Goal: Check status: Check status

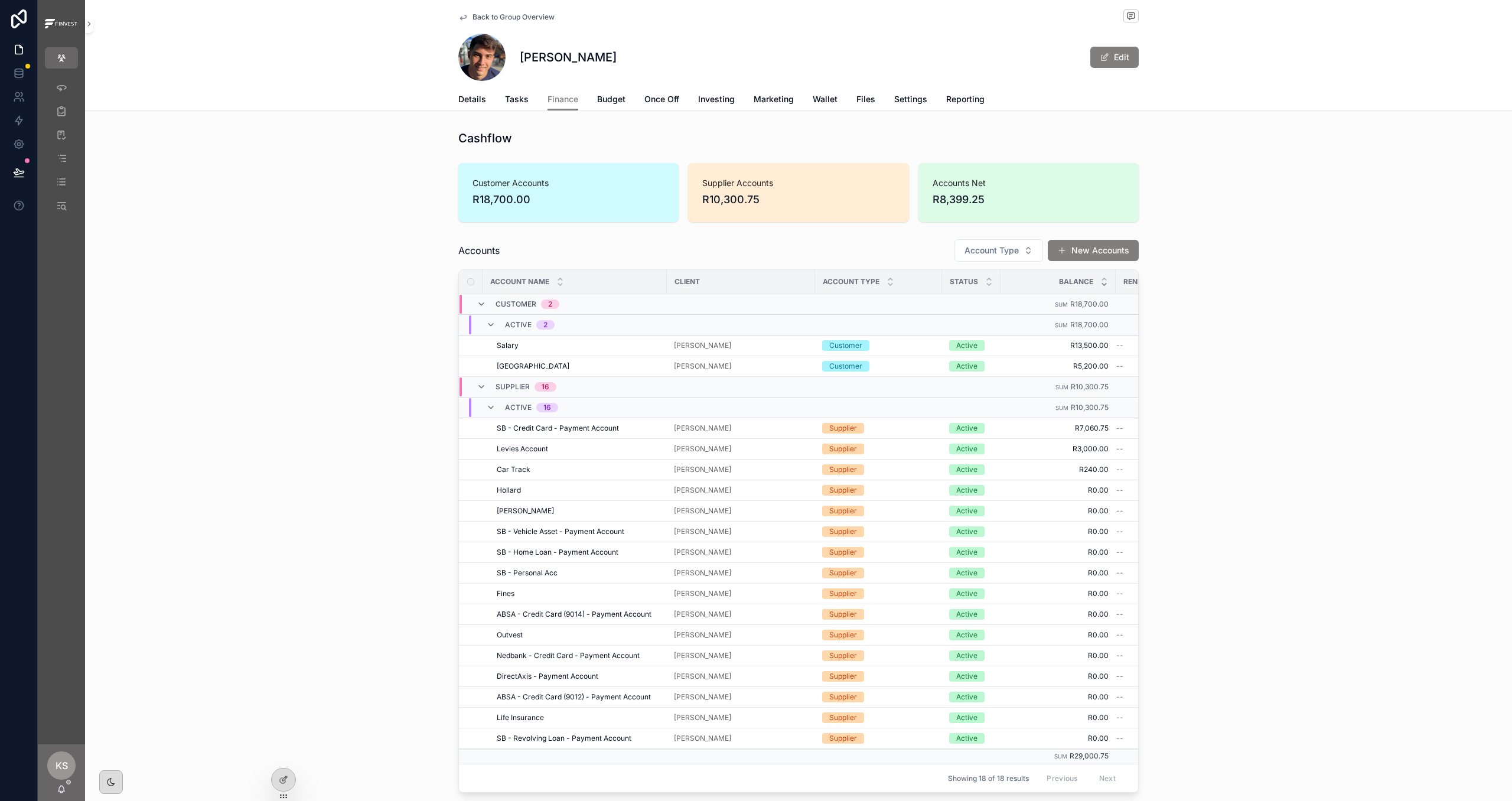
click at [506, 17] on span "Back to Group Overview" at bounding box center [513, 17] width 82 height 9
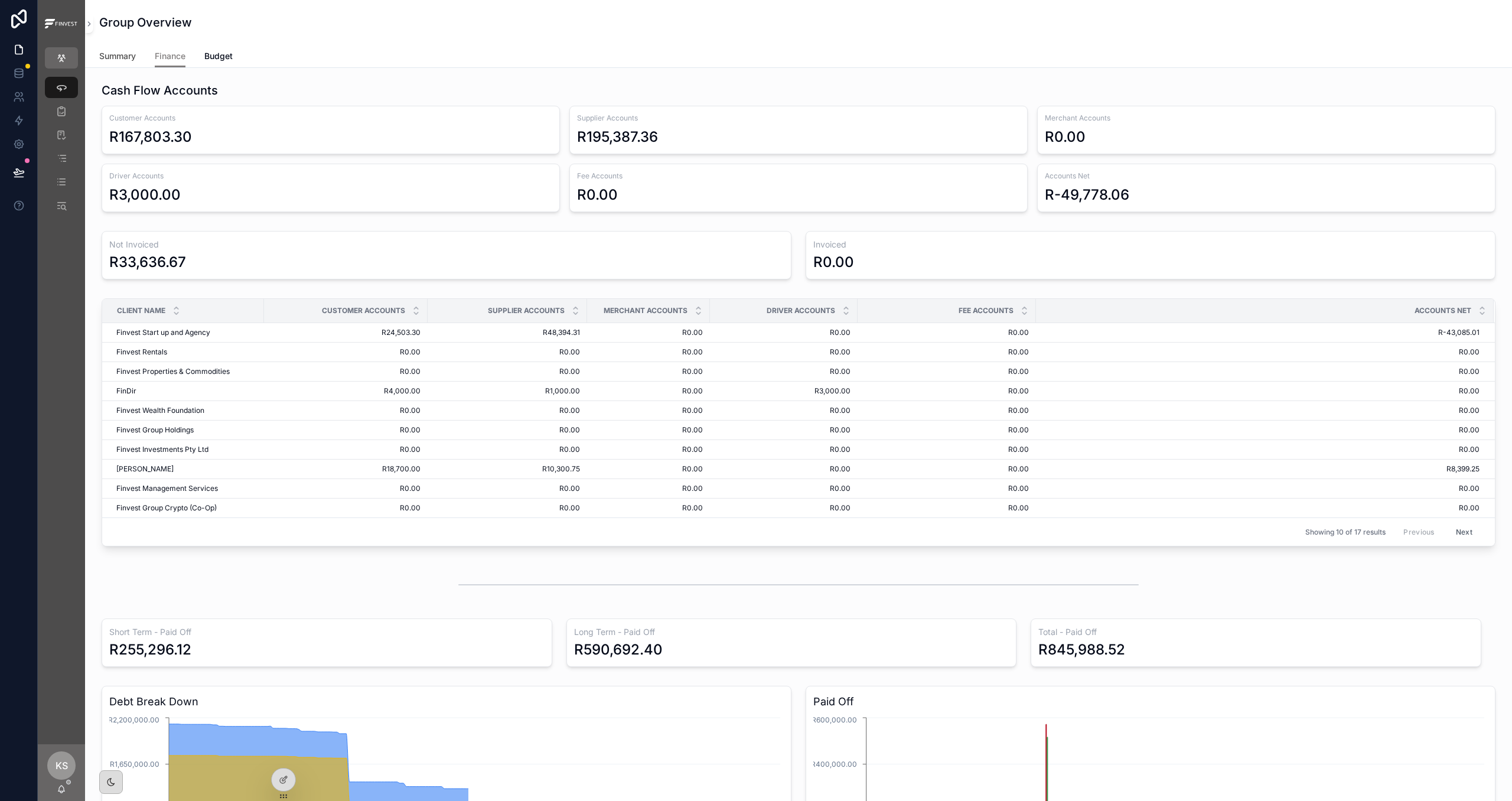
click at [108, 62] on link "Summary" at bounding box center [117, 57] width 37 height 24
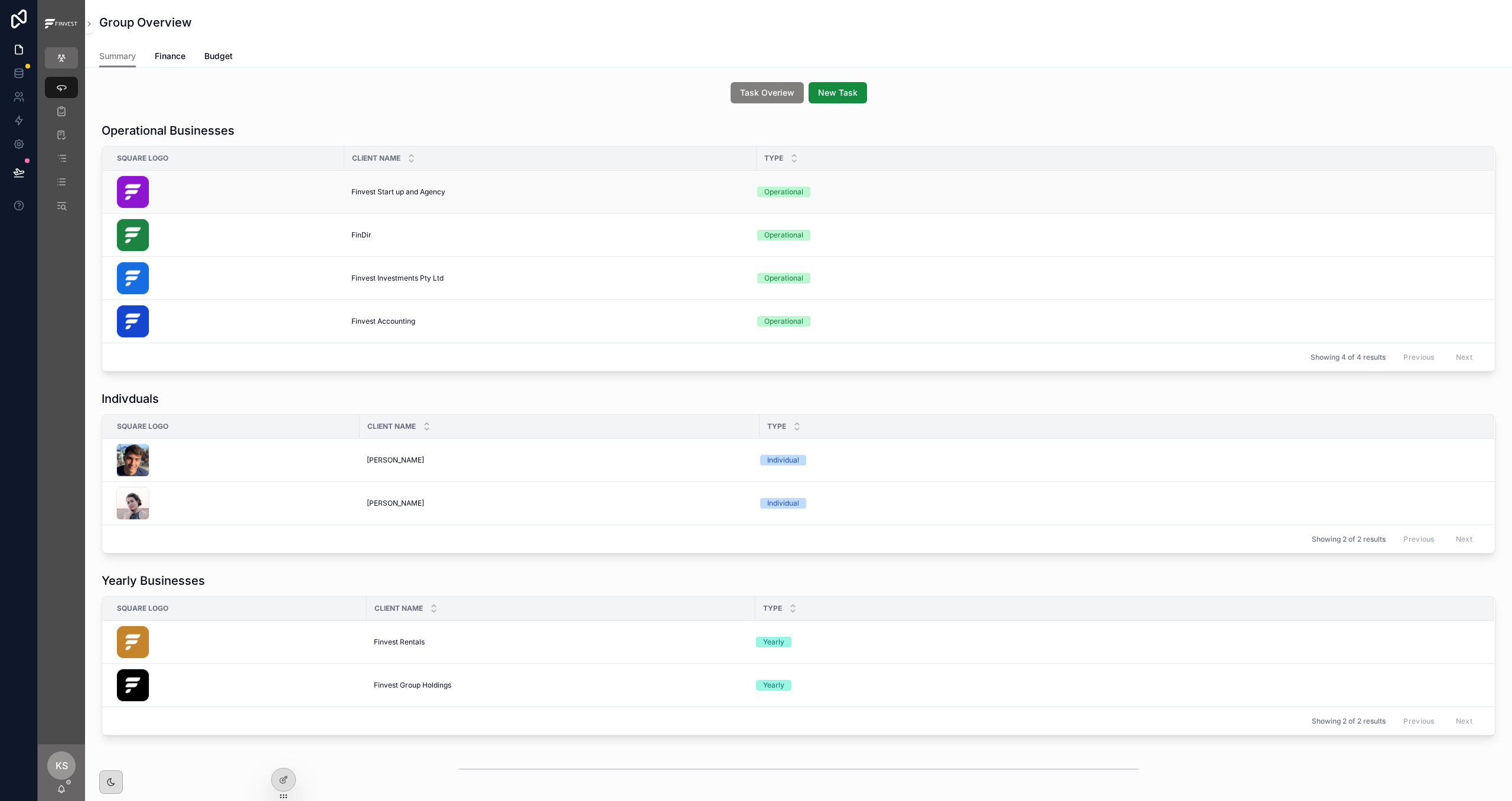
click at [439, 197] on td "Finvest Start up and Agency Finvest Start up and Agency" at bounding box center [550, 192] width 412 height 43
click at [433, 194] on span "Finvest Start up and Agency" at bounding box center [399, 192] width 94 height 9
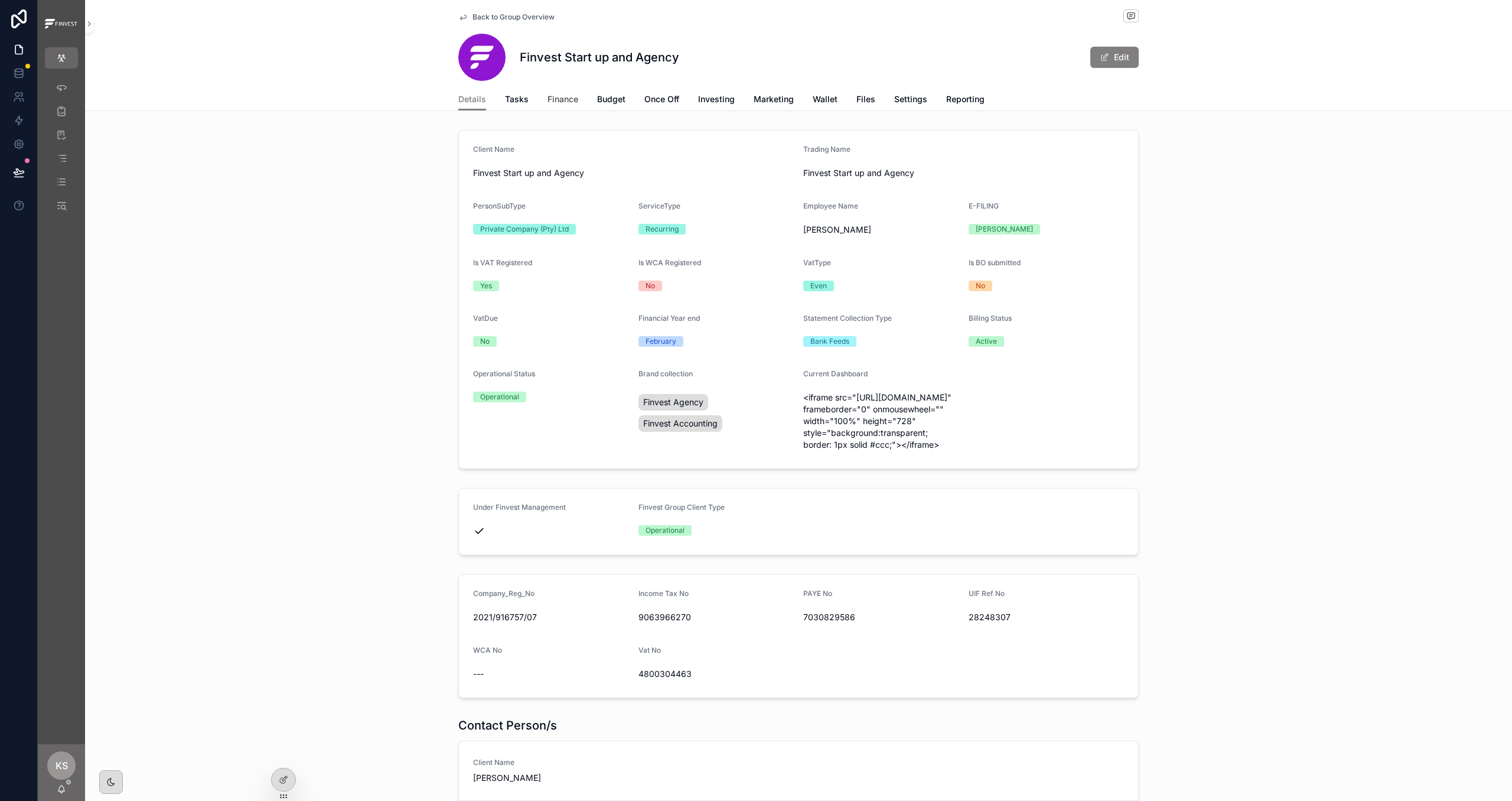
click at [562, 102] on span "Finance" at bounding box center [563, 99] width 31 height 12
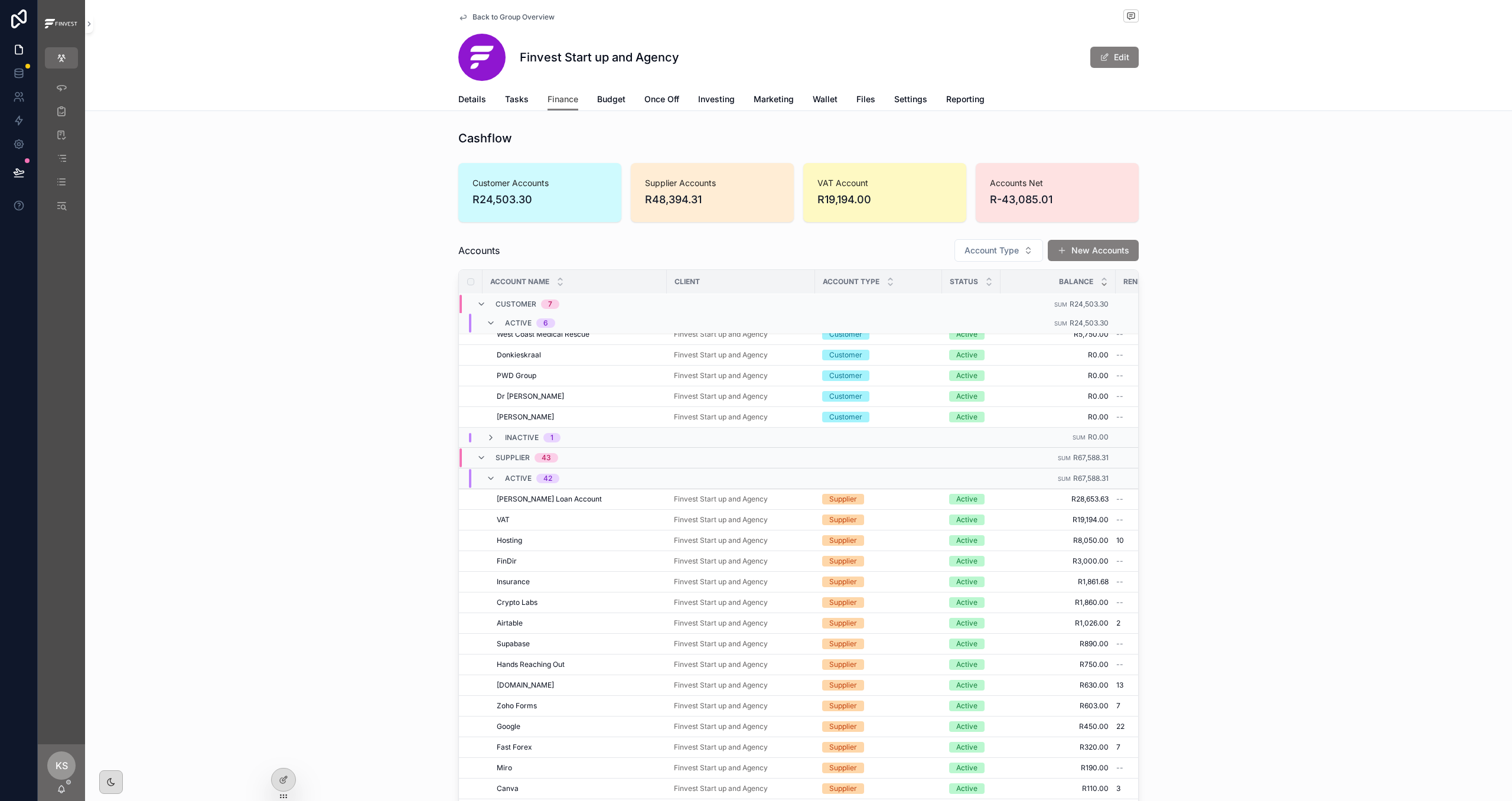
scroll to position [28, 0]
click at [969, 497] on span "Settle Account" at bounding box center [957, 493] width 49 height 9
drag, startPoint x: 536, startPoint y: 199, endPoint x: 476, endPoint y: 199, distance: 60.0
click at [476, 199] on span "R24,503.30" at bounding box center [540, 199] width 135 height 16
copy span "24,503.30"
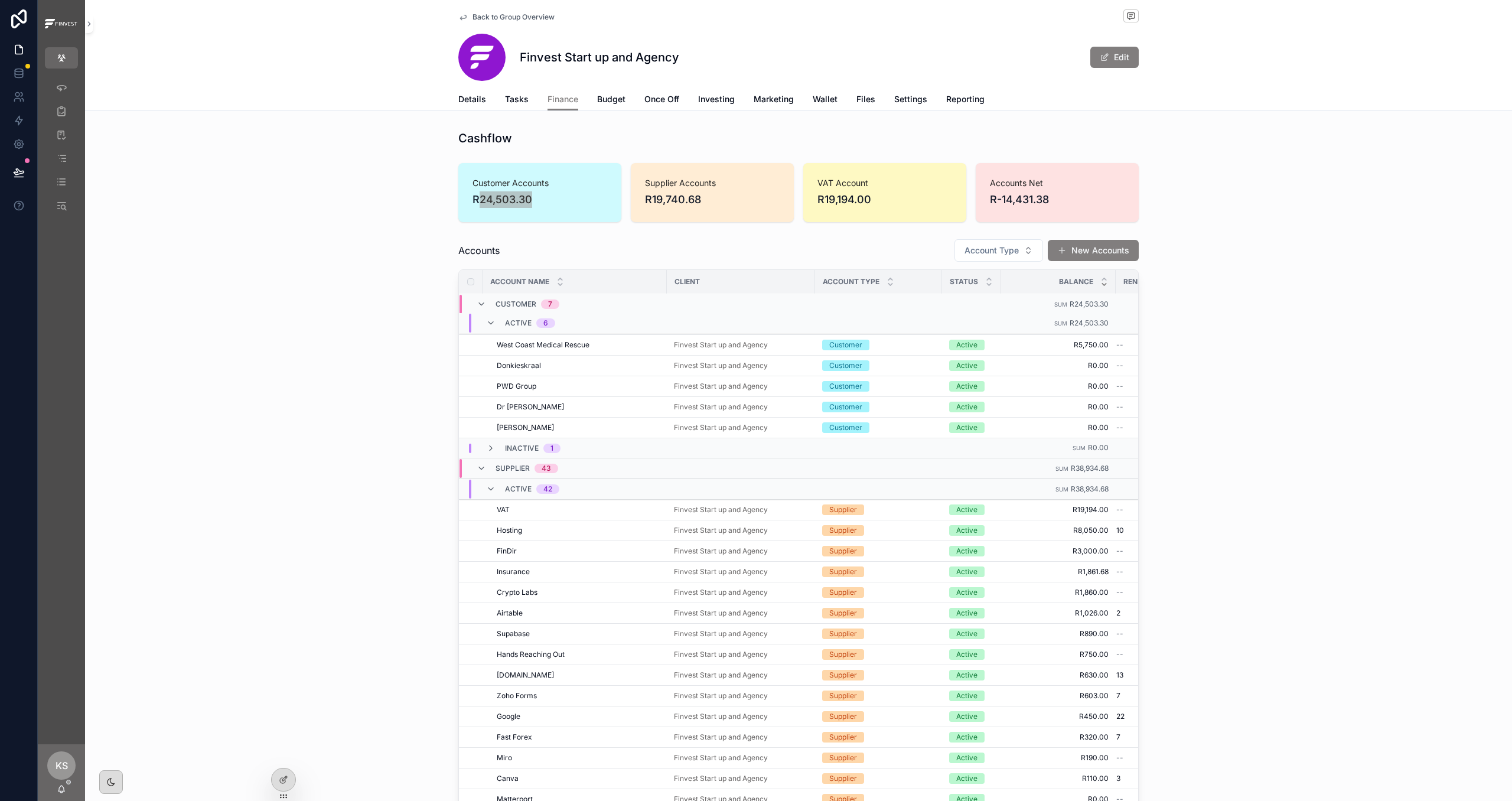
scroll to position [0, 0]
click at [488, 13] on span "Back to Group Overview" at bounding box center [513, 17] width 82 height 9
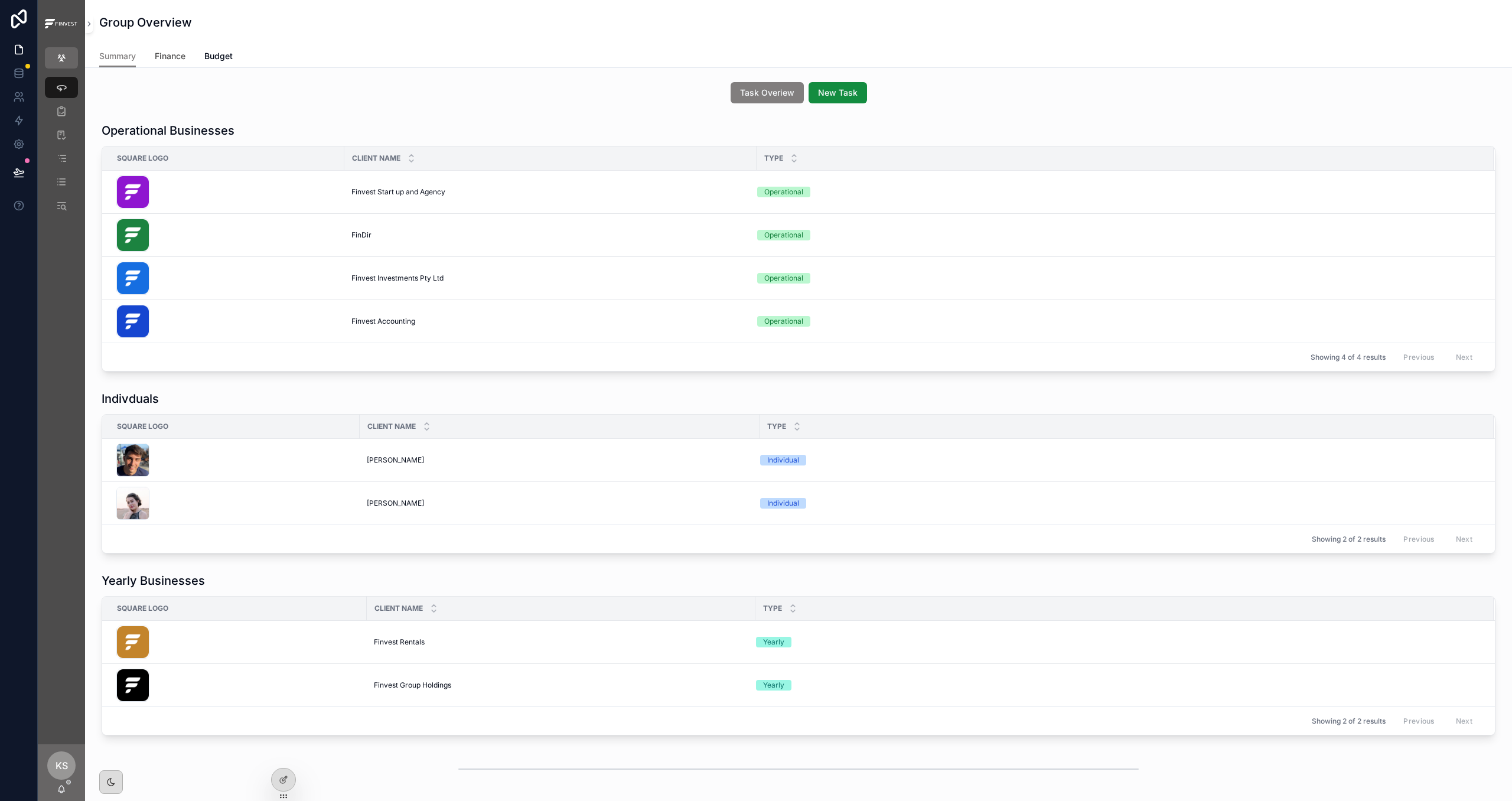
click at [179, 57] on span "Finance" at bounding box center [169, 56] width 31 height 12
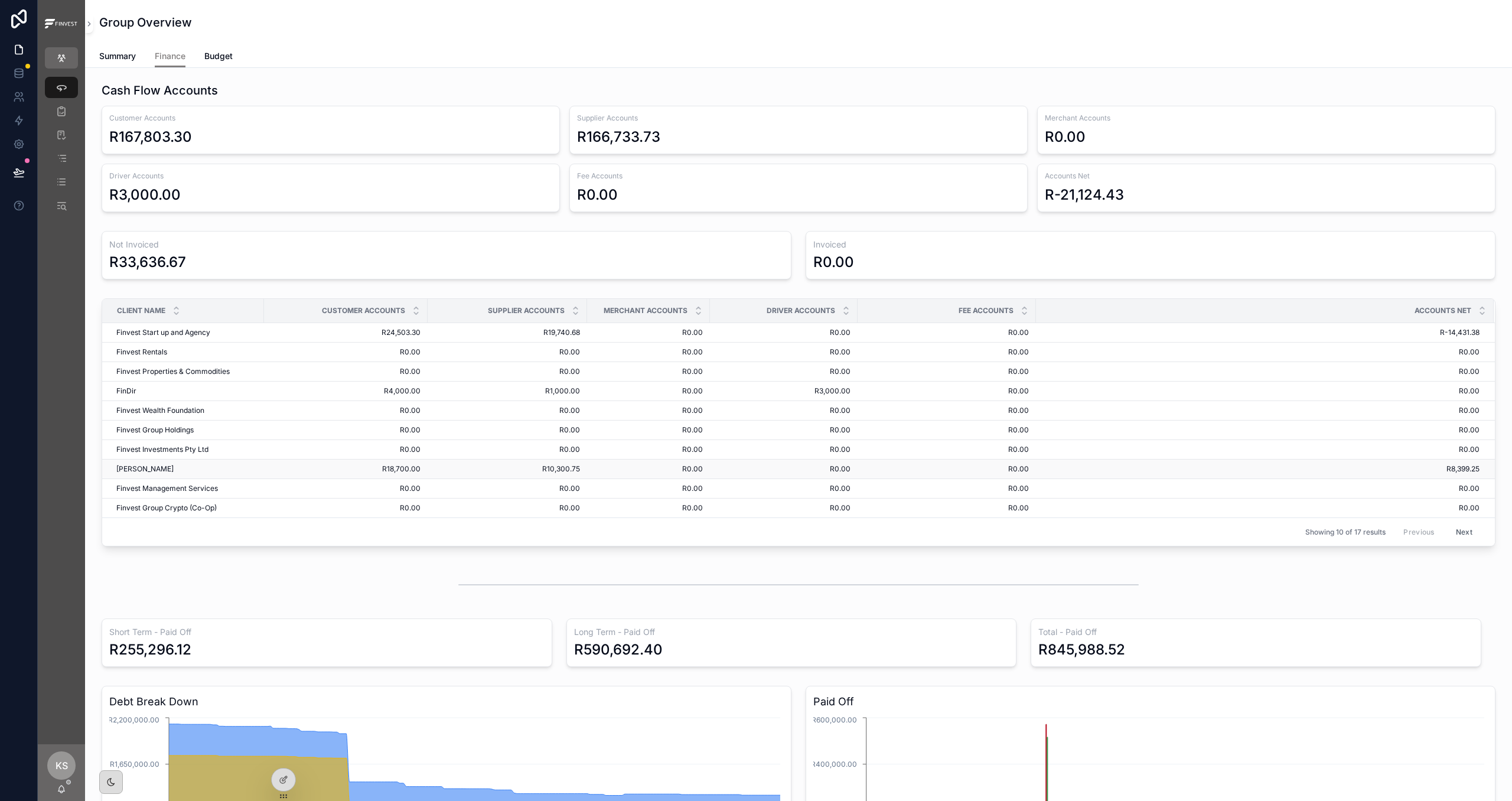
click at [465, 473] on span "R10,300.75" at bounding box center [507, 469] width 145 height 9
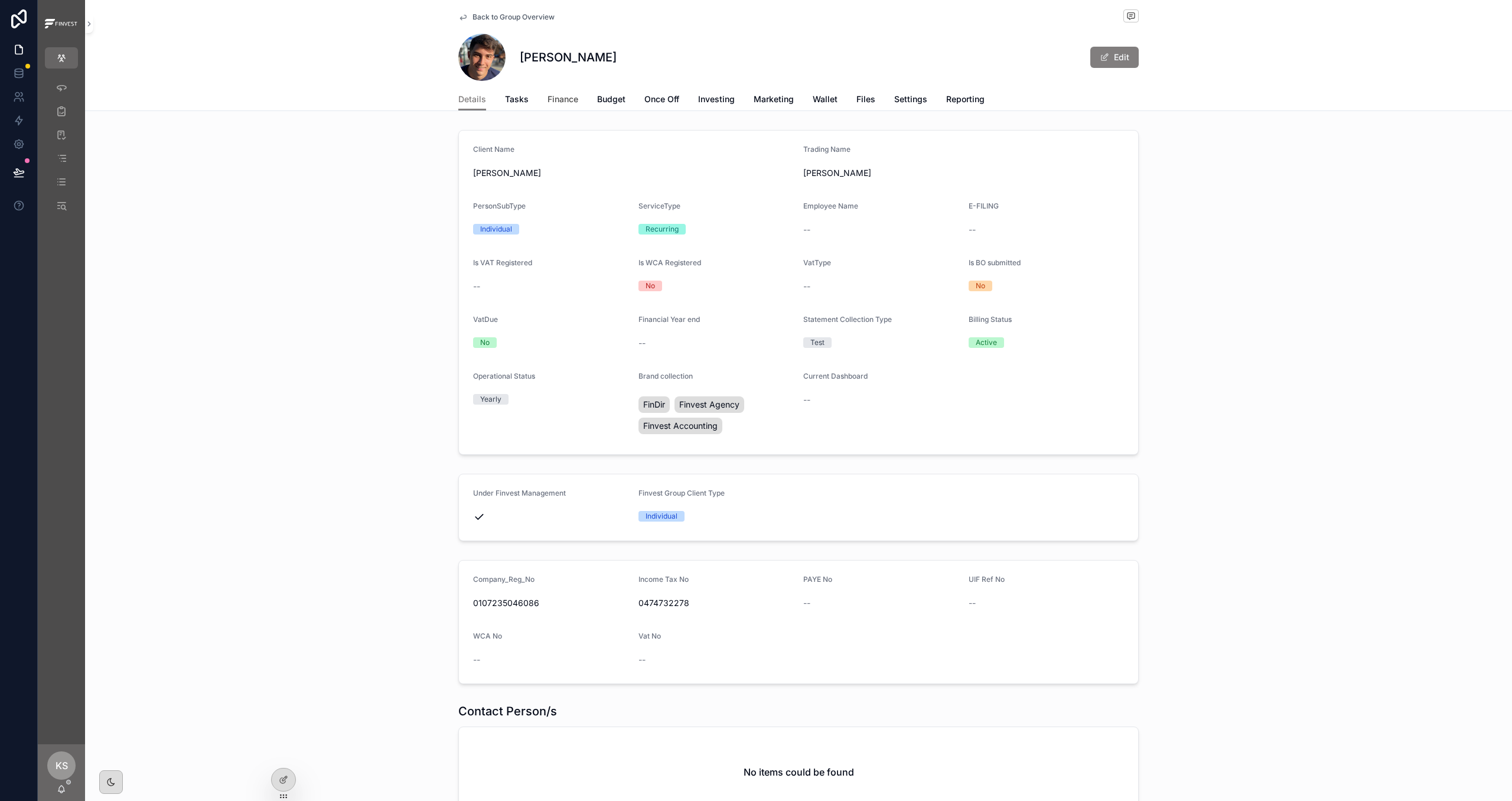
click at [563, 94] on span "Finance" at bounding box center [563, 99] width 31 height 12
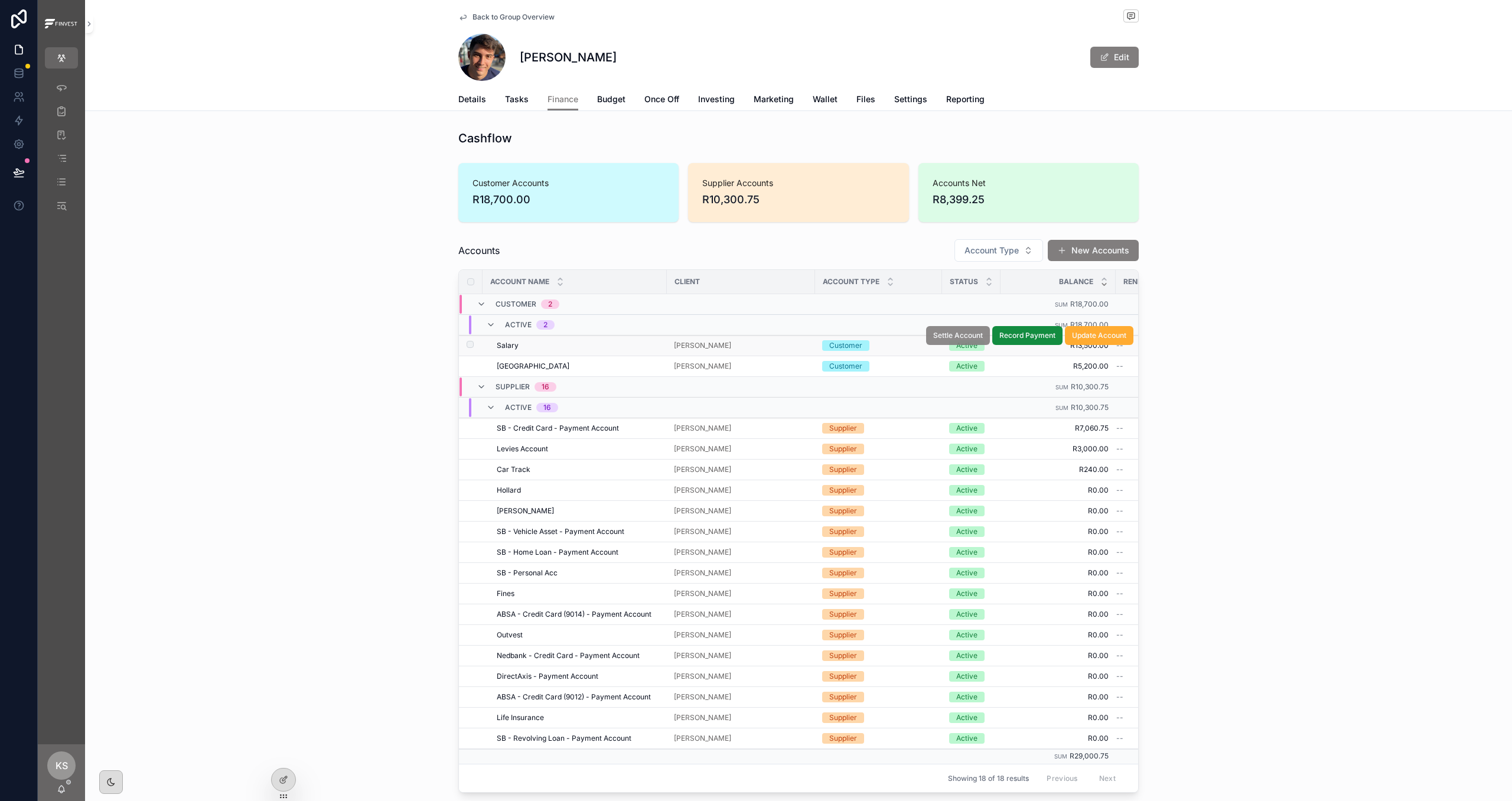
click at [953, 340] on span "Settle Account" at bounding box center [957, 335] width 49 height 9
